Goal: Transaction & Acquisition: Purchase product/service

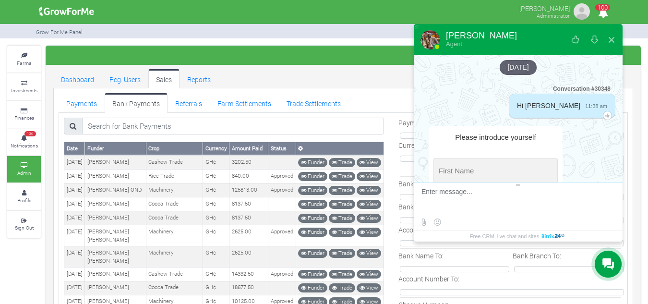
scroll to position [1619, 0]
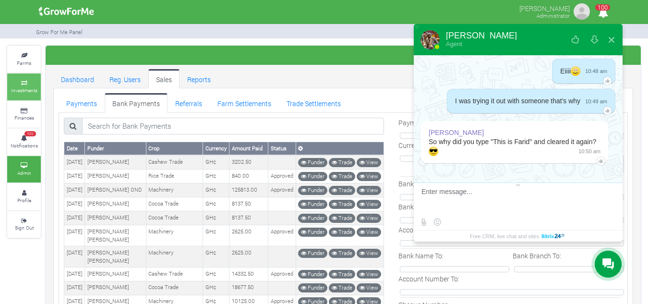
click at [27, 88] on small "Investments" at bounding box center [24, 90] width 26 height 7
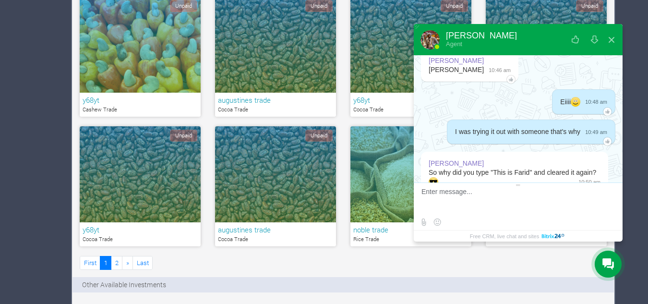
scroll to position [506, 0]
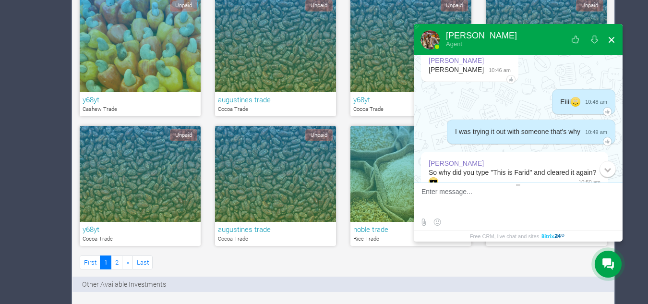
click at [612, 40] on button at bounding box center [611, 39] width 17 height 23
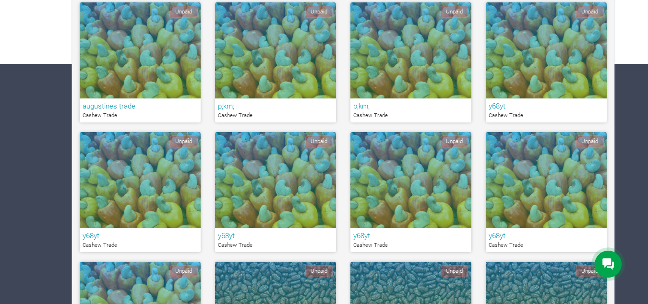
scroll to position [0, 0]
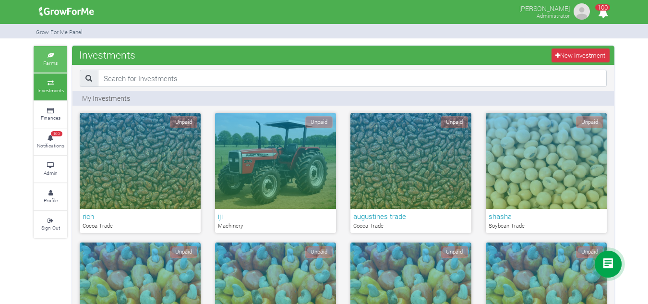
click at [45, 61] on small "Farms" at bounding box center [50, 63] width 14 height 7
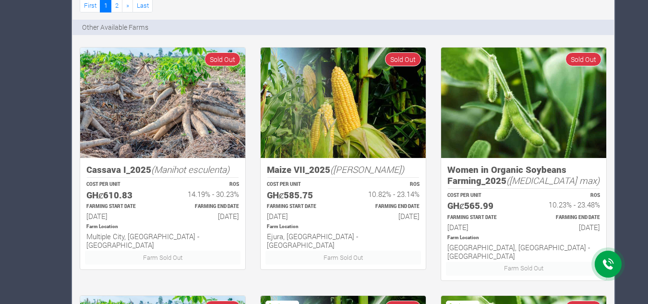
scroll to position [763, 0]
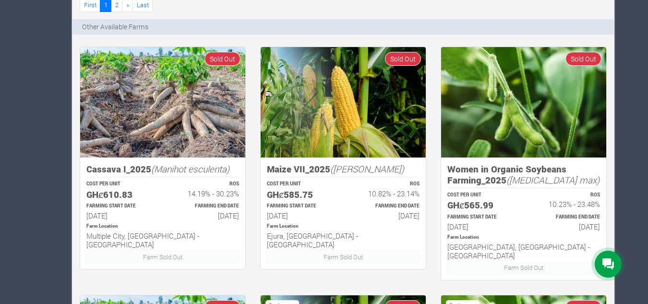
click at [430, 273] on div "Maize VII_2025 (Zea Mays) COST PER UNIT GHȼ585.75 ROS 10.82% - 23.14% FARMING S…" at bounding box center [343, 166] width 181 height 239
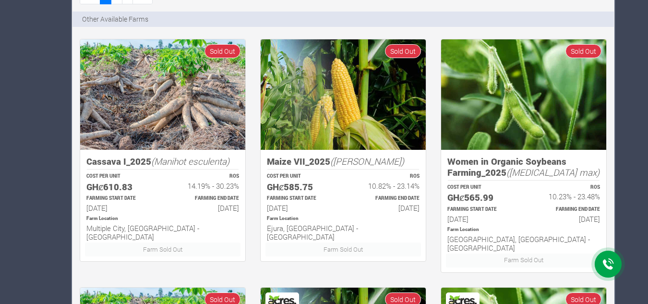
scroll to position [770, 0]
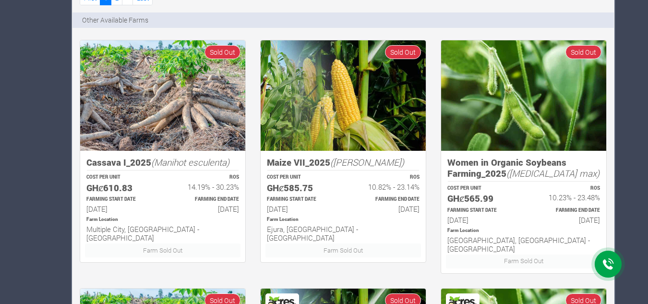
click at [250, 222] on div "Cassava I_2025 (Manihot esculenta) COST PER UNIT GHȼ610.83 ROS 14.19% - 30.23% …" at bounding box center [163, 159] width 181 height 239
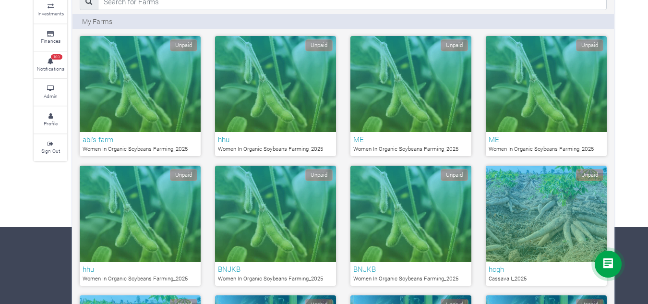
scroll to position [24, 0]
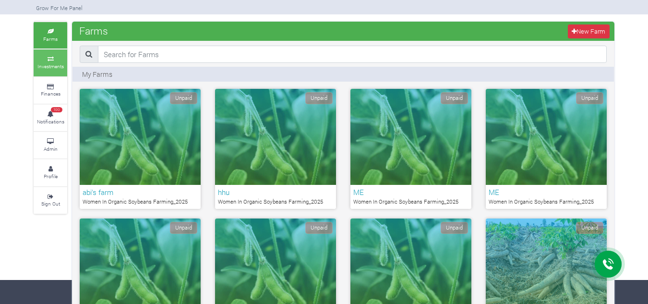
click at [63, 65] on small "Investments" at bounding box center [50, 66] width 26 height 7
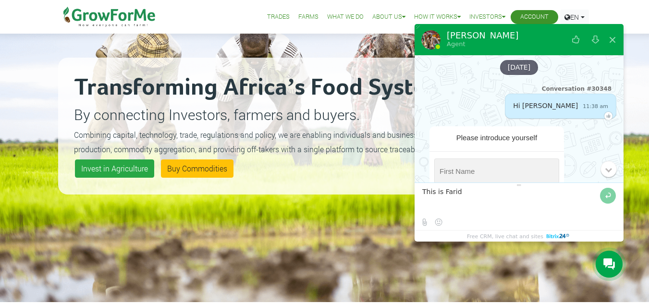
scroll to position [1489, 0]
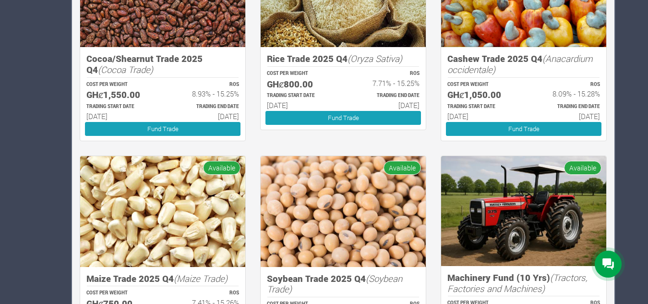
scroll to position [874, 0]
